Goal: Find specific page/section: Find specific page/section

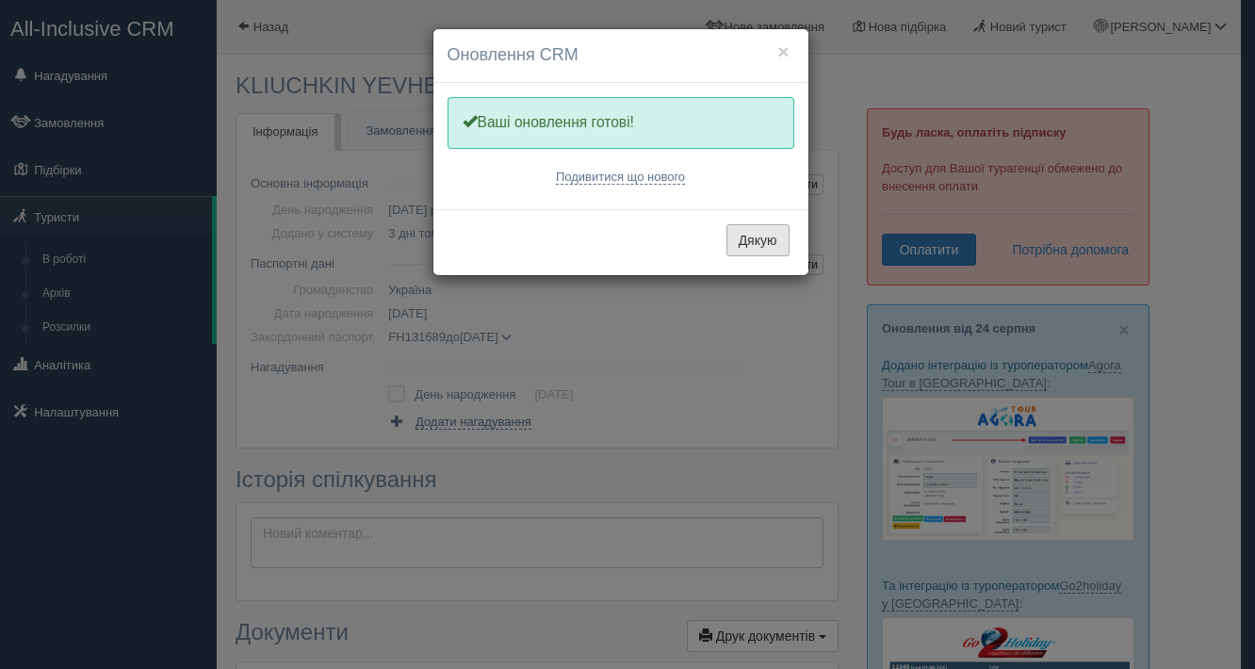
click at [742, 244] on button "Дякую" at bounding box center [757, 240] width 63 height 32
